Goal: Task Accomplishment & Management: Manage account settings

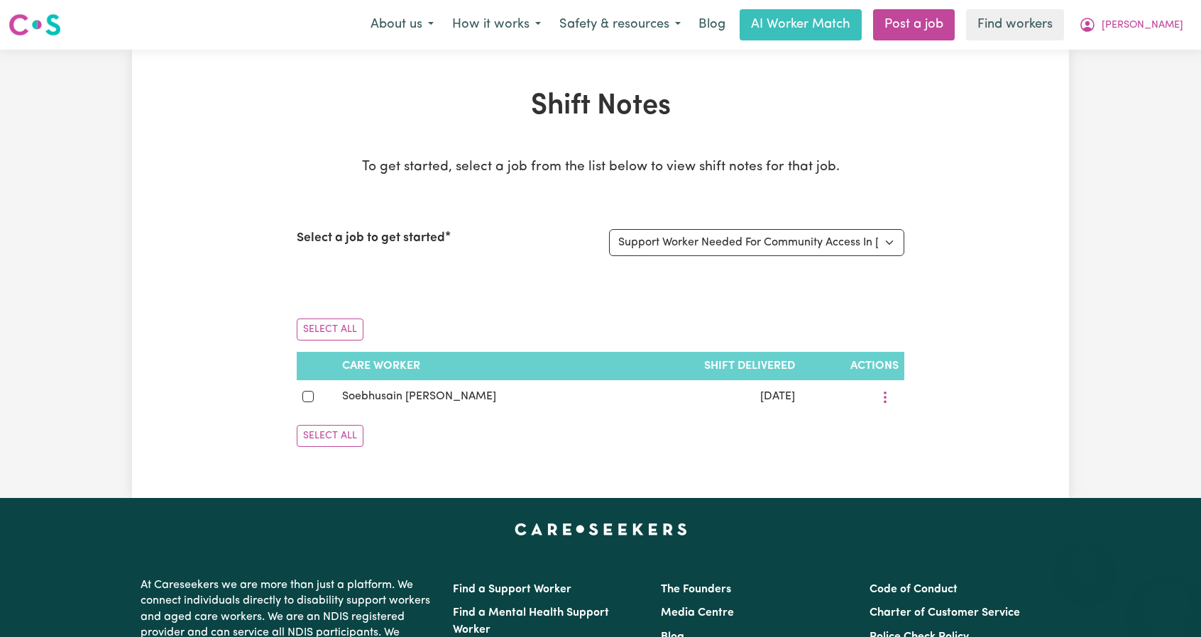
select select "14934"
click at [1175, 22] on span "[PERSON_NAME]" at bounding box center [1142, 26] width 82 height 16
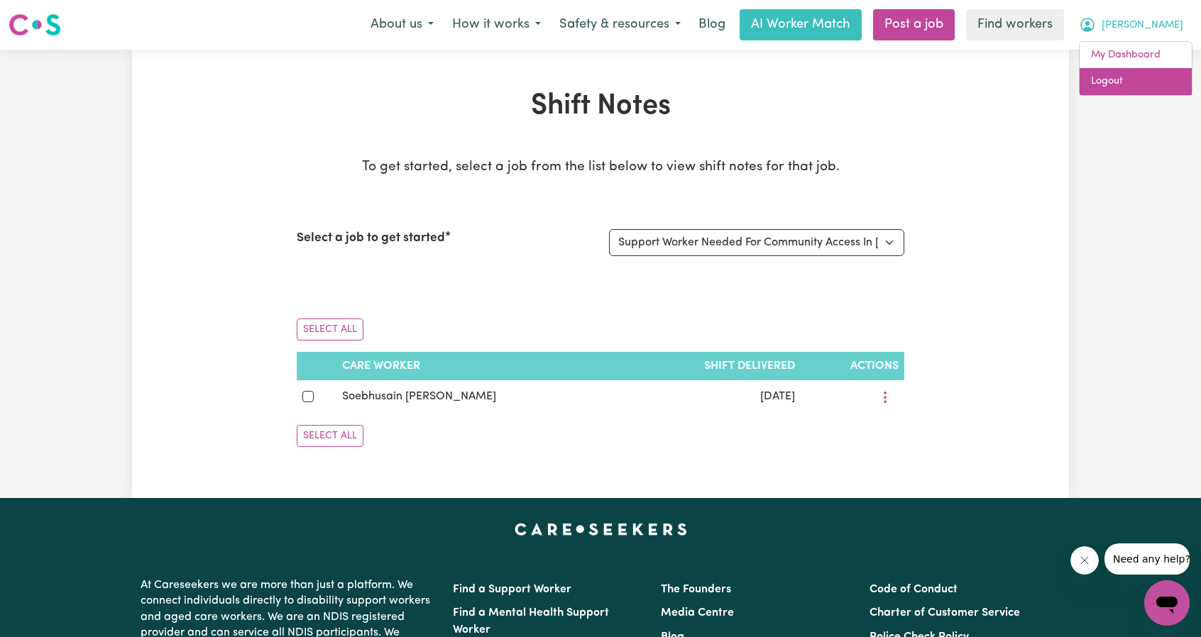
click at [1135, 90] on link "Logout" at bounding box center [1135, 81] width 112 height 27
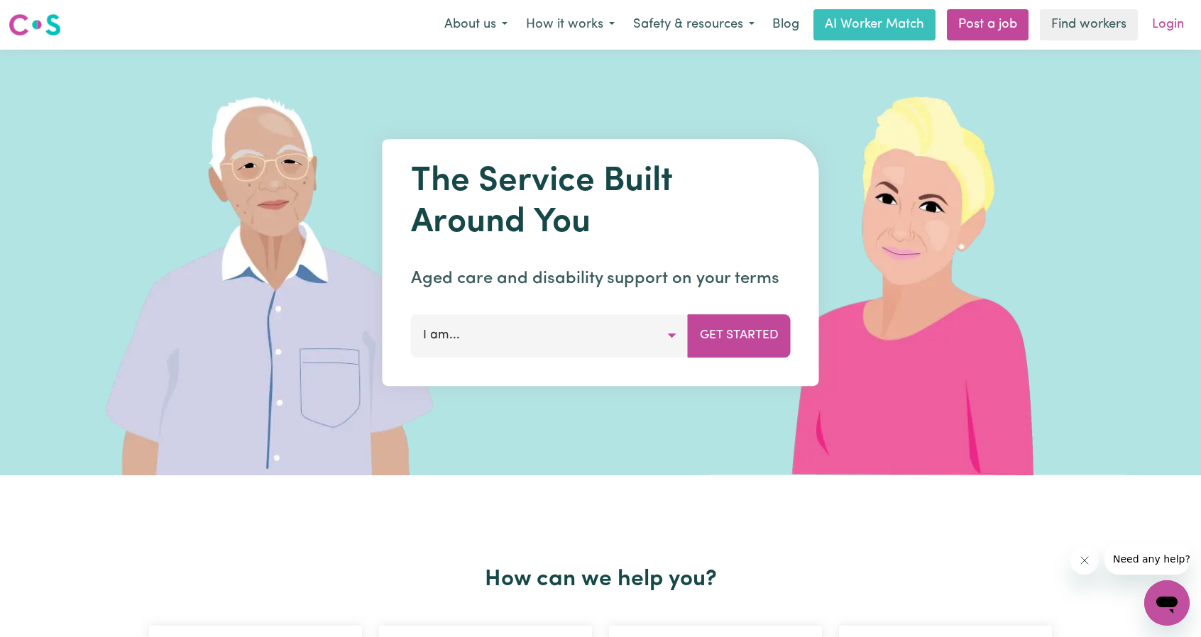
click at [1164, 16] on link "Login" at bounding box center [1167, 24] width 49 height 31
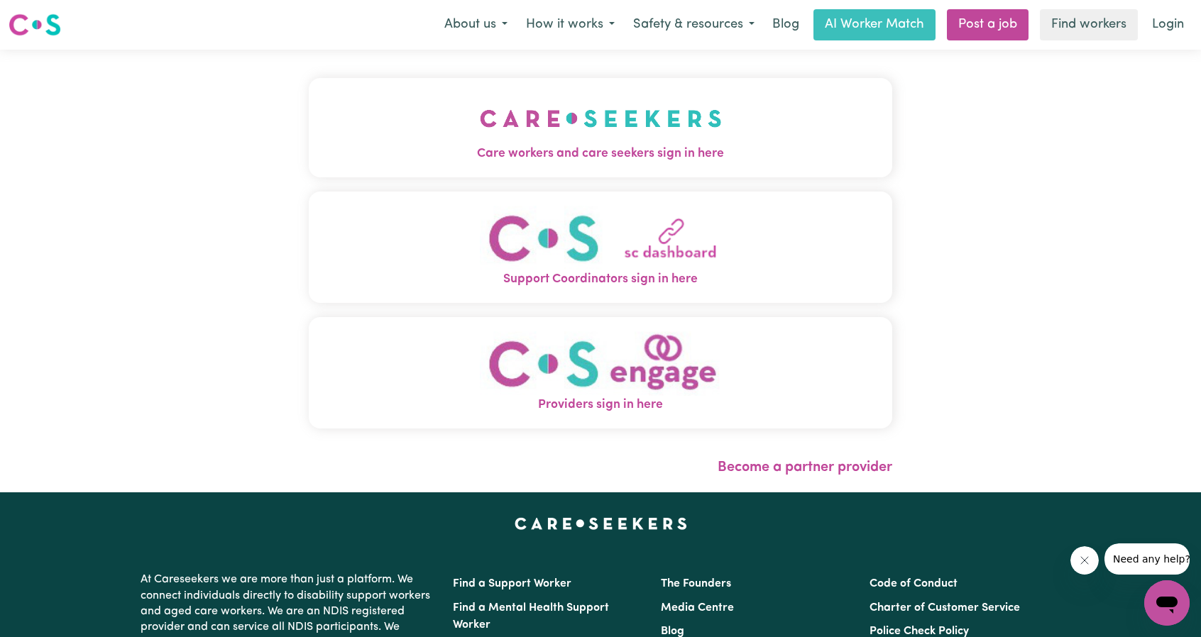
click at [627, 135] on button "Care workers and care seekers sign in here" at bounding box center [600, 127] width 583 height 99
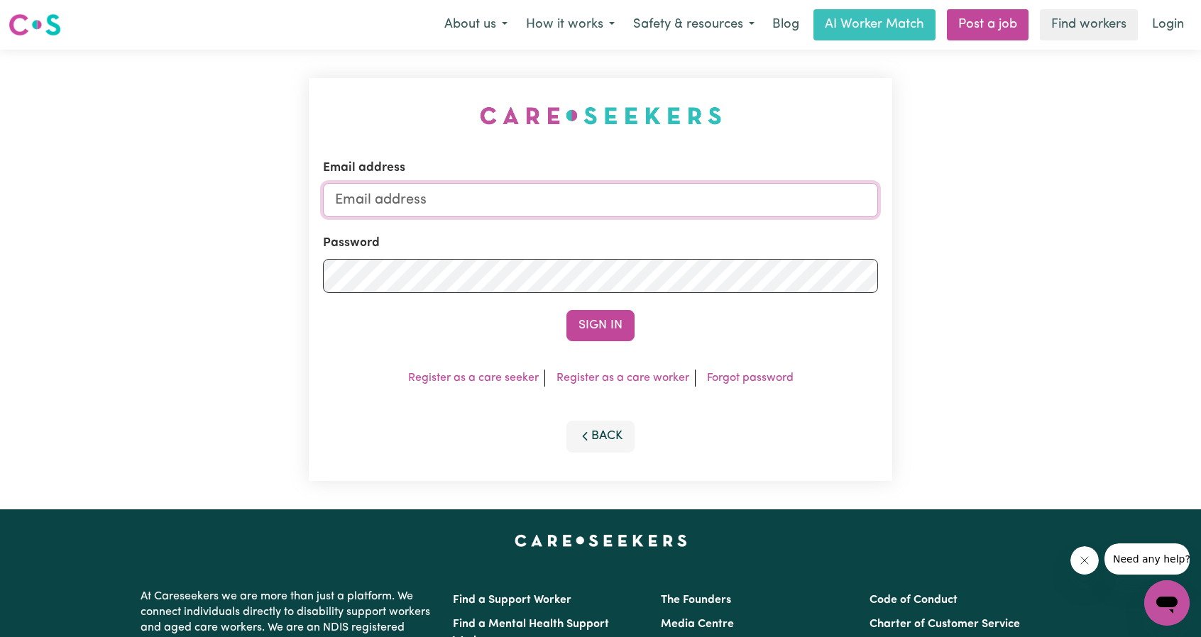
click at [613, 190] on input "Email address" at bounding box center [600, 200] width 555 height 34
drag, startPoint x: 410, startPoint y: 211, endPoint x: 719, endPoint y: 224, distance: 308.9
click at [722, 224] on form "Email address [EMAIL_ADDRESS][PERSON_NAME][DOMAIN_NAME] Password Sign In" at bounding box center [600, 250] width 555 height 182
type input "[EMAIL_ADDRESS][PERSON_NAME][PERSON_NAME][DOMAIN_NAME]"
click at [604, 301] on form "Email address [EMAIL_ADDRESS][PERSON_NAME][PERSON_NAME][DOMAIN_NAME] Password S…" at bounding box center [600, 250] width 555 height 182
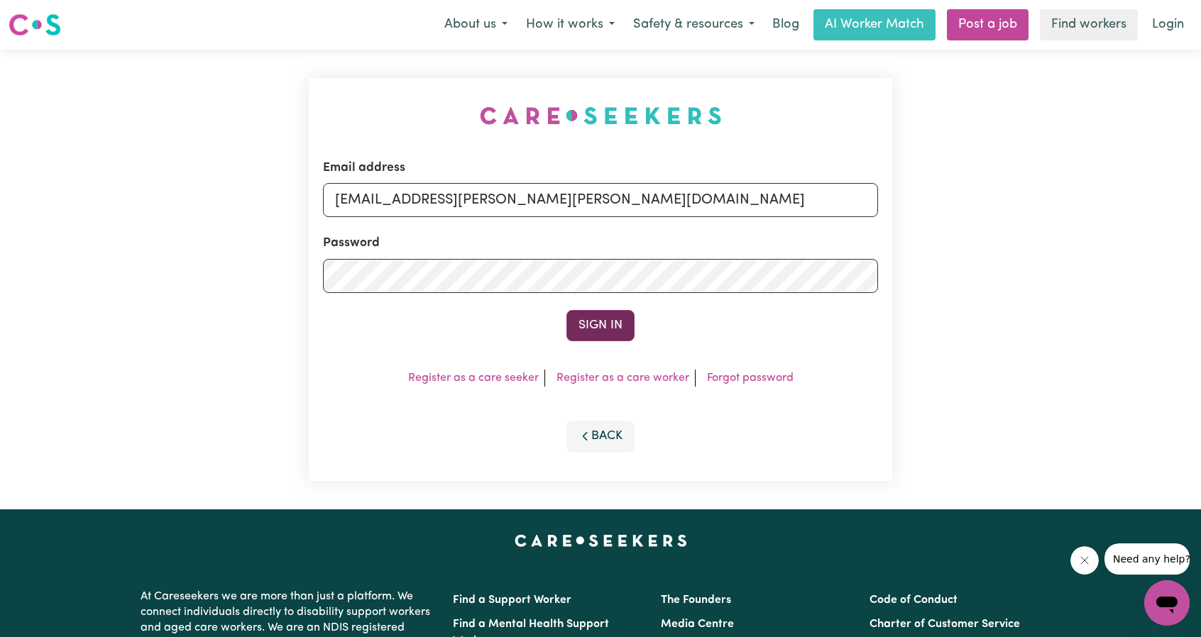
click at [602, 325] on button "Sign In" at bounding box center [600, 325] width 68 height 31
